Goal: Submit feedback/report problem

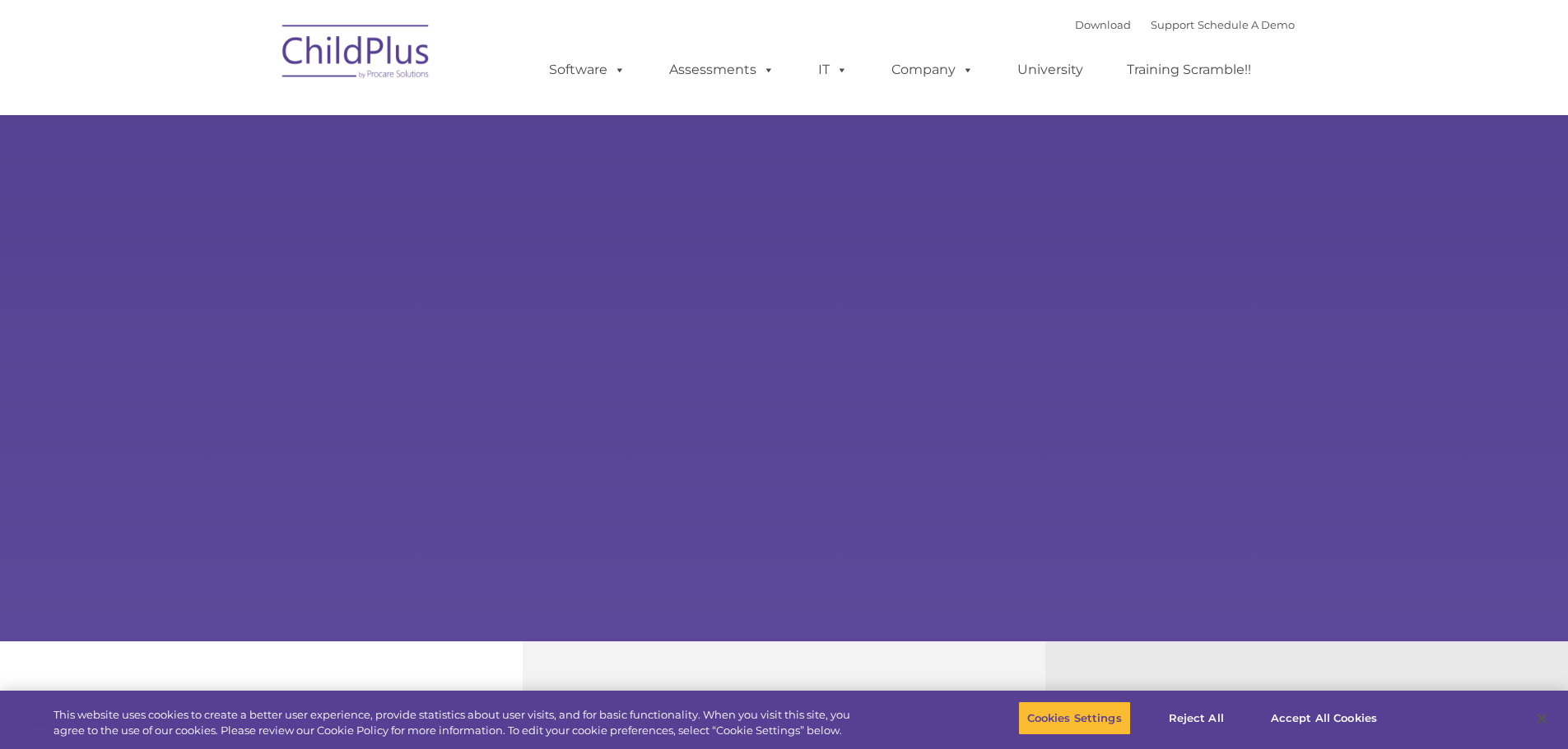
select select "MEDIUM"
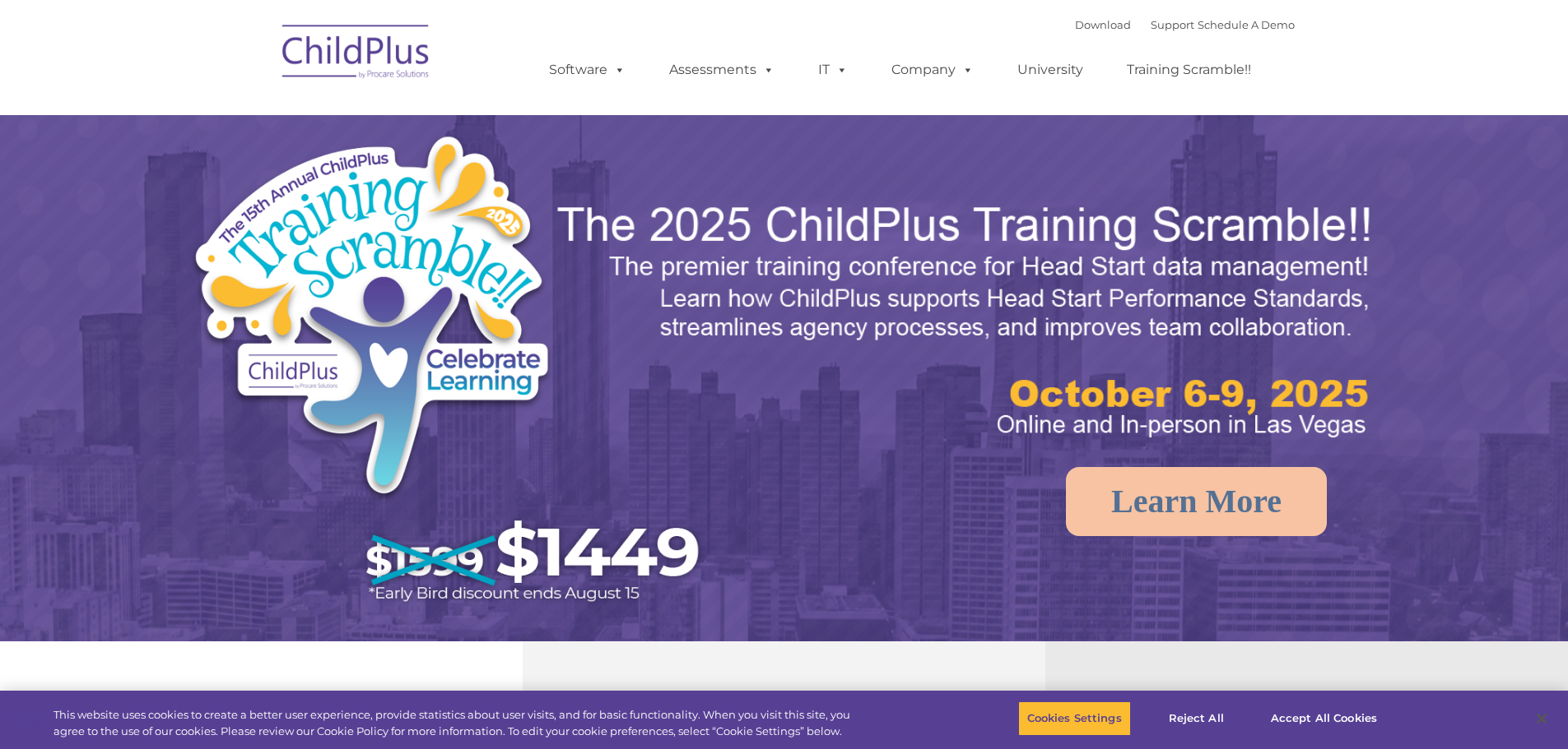
select select "MEDIUM"
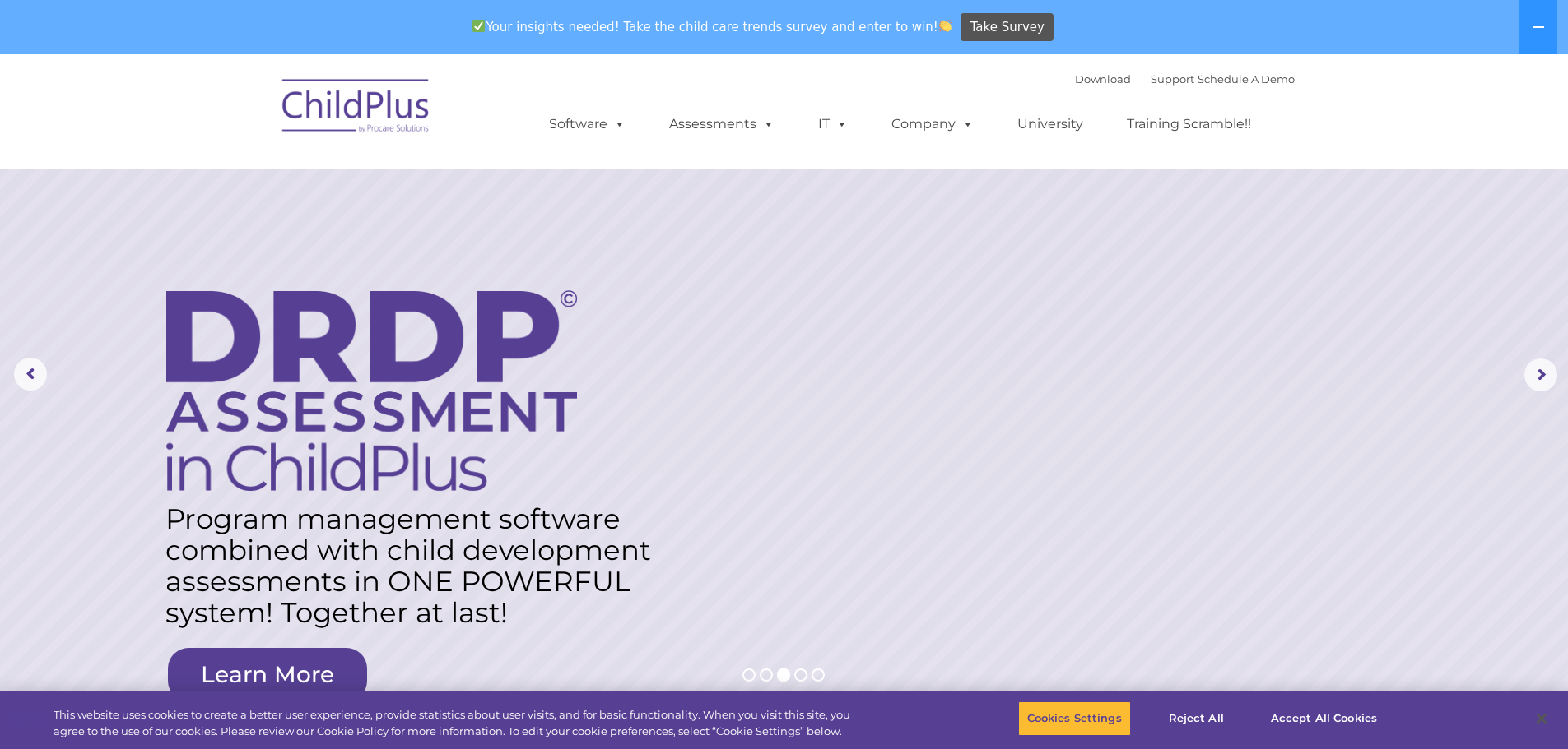
click at [1513, 31] on div "Your insights needed! Take the child care trends survey and enter to win! Take …" at bounding box center [761, 28] width 1522 height 54
click at [1530, 31] on button at bounding box center [1539, 27] width 38 height 55
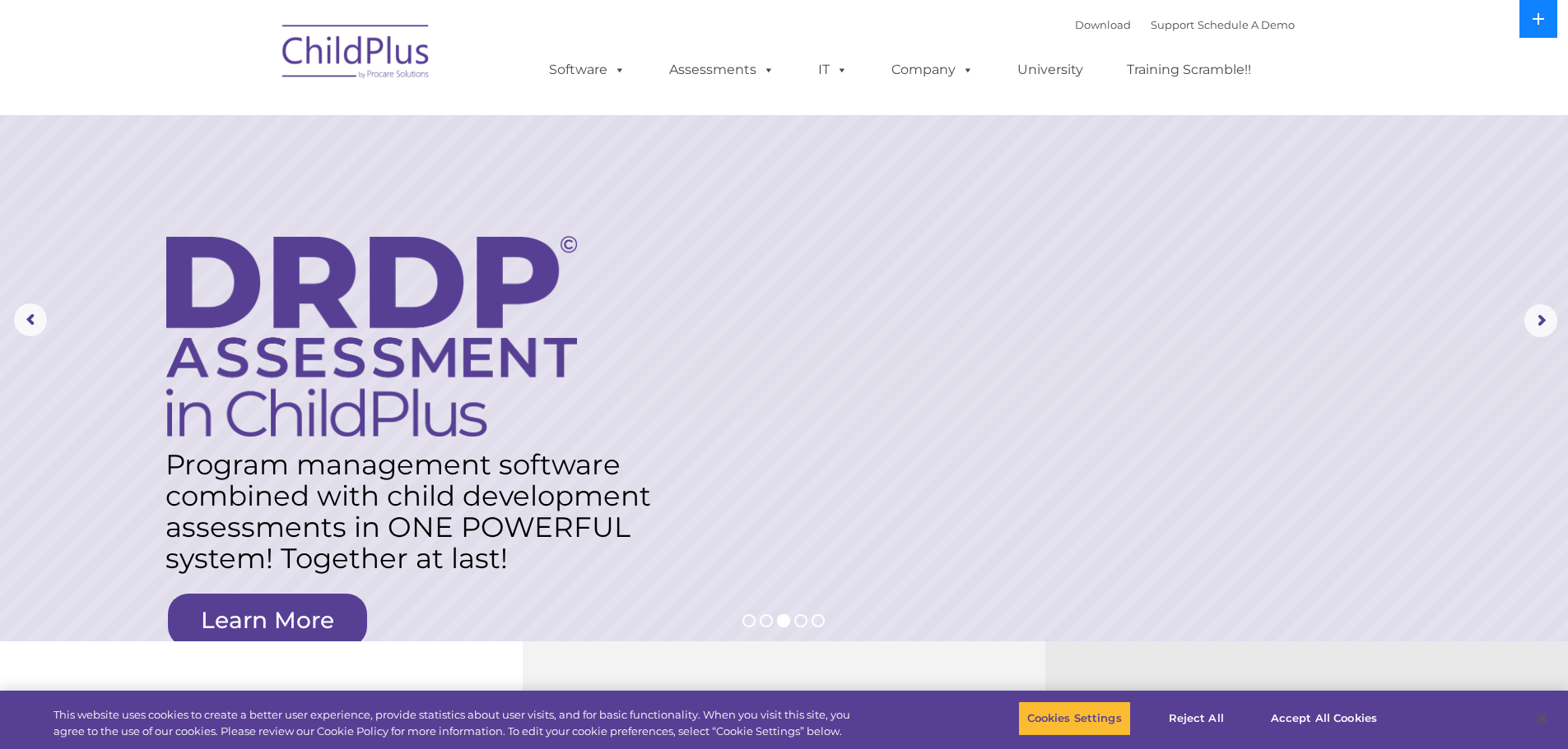
click at [1533, 17] on icon at bounding box center [1538, 18] width 13 height 13
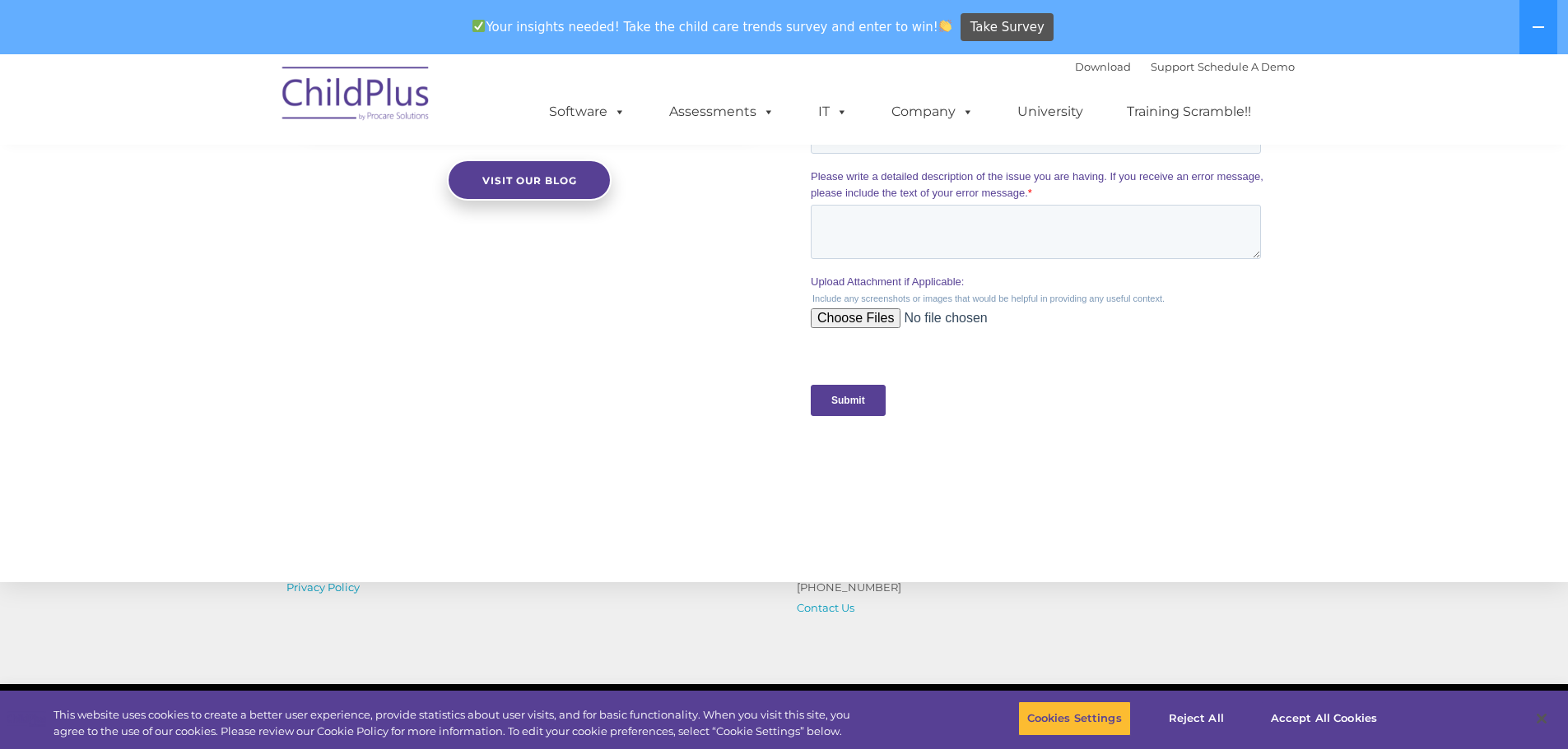
scroll to position [1654, 0]
